Goal: Navigation & Orientation: Find specific page/section

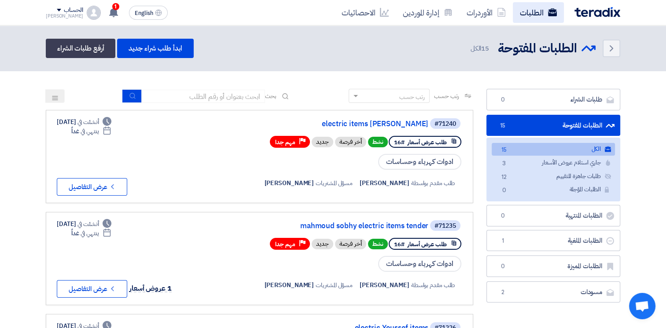
click at [534, 16] on link "الطلبات" at bounding box center [538, 12] width 51 height 21
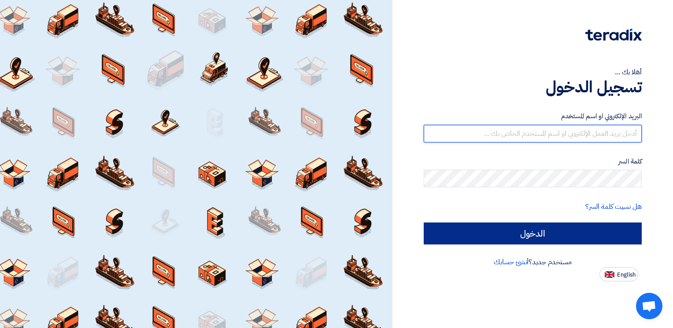
type input "[PERSON_NAME][EMAIL_ADDRESS][PERSON_NAME][DOMAIN_NAME]"
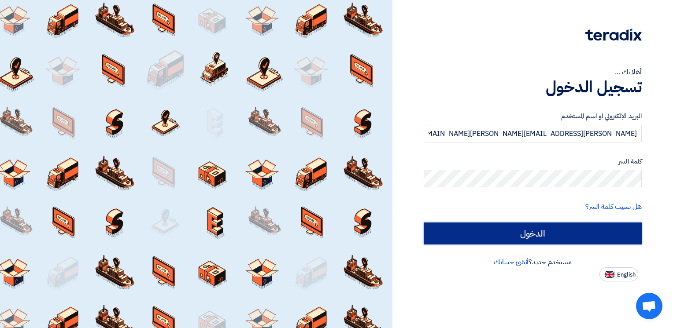
click at [537, 235] on input "الدخول" at bounding box center [532, 234] width 218 height 22
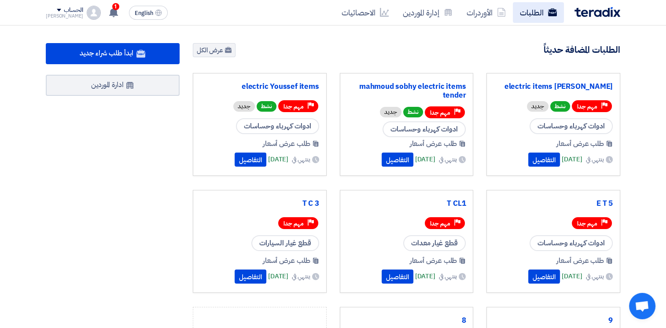
click at [540, 18] on link "الطلبات" at bounding box center [538, 12] width 51 height 21
